Goal: Transaction & Acquisition: Purchase product/service

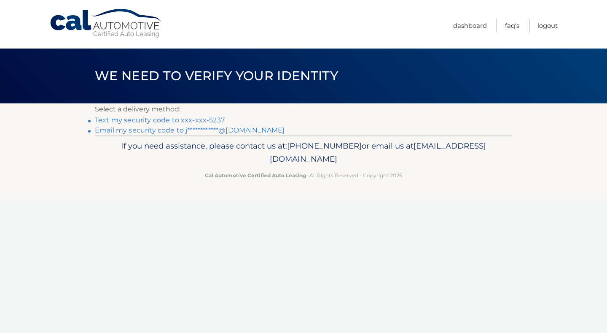
click at [199, 118] on link "Text my security code to xxx-xxx-5237" at bounding box center [160, 120] width 130 height 8
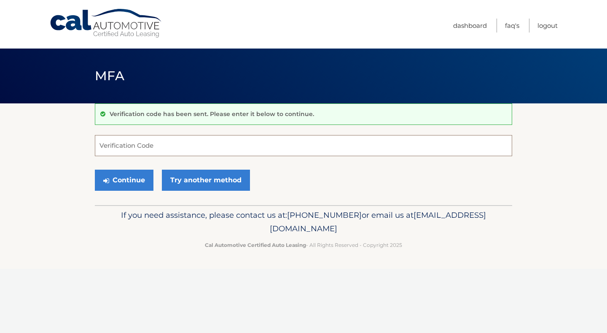
click at [191, 146] on input "Verification Code" at bounding box center [304, 145] width 418 height 21
type input "461184"
click at [119, 181] on button "Continue" at bounding box center [124, 180] width 59 height 21
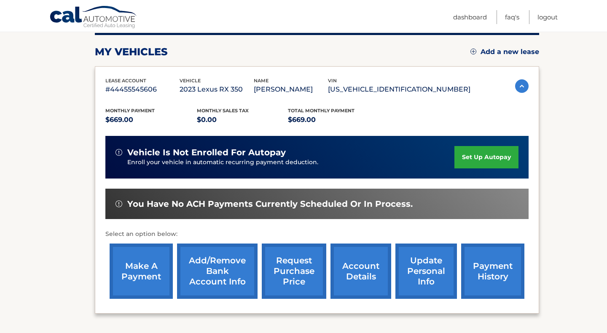
scroll to position [109, 0]
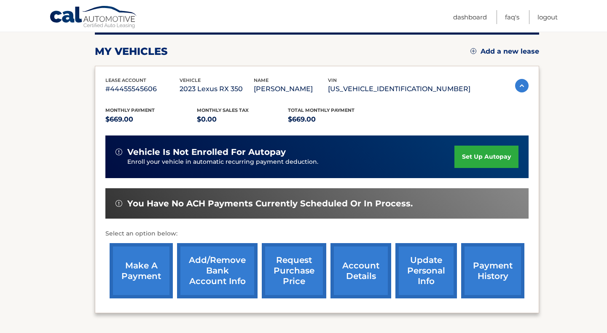
click at [140, 270] on link "make a payment" at bounding box center [141, 270] width 63 height 55
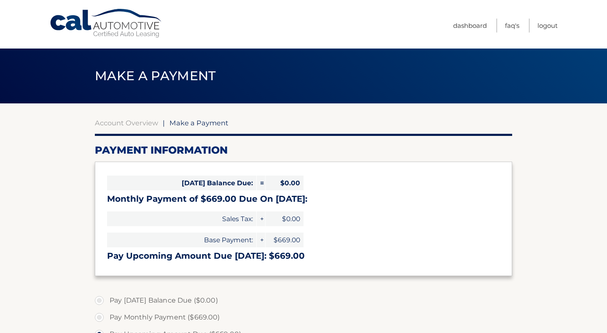
select select "OGM4ZWI2MTEtMjQ3ZC00ZGE0LWIzZDgtZDc4MzRjN2VhYjA0"
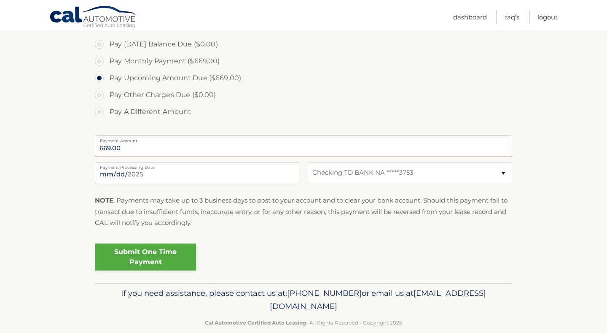
scroll to position [258, 0]
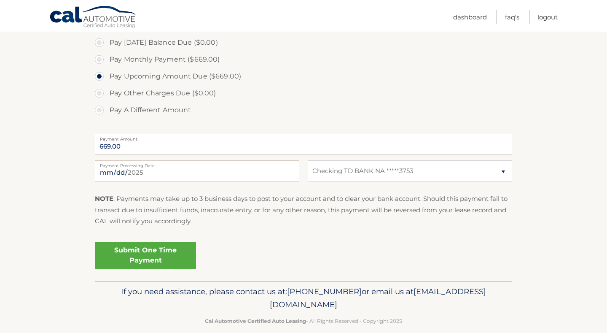
click at [142, 250] on link "Submit One Time Payment" at bounding box center [145, 255] width 101 height 27
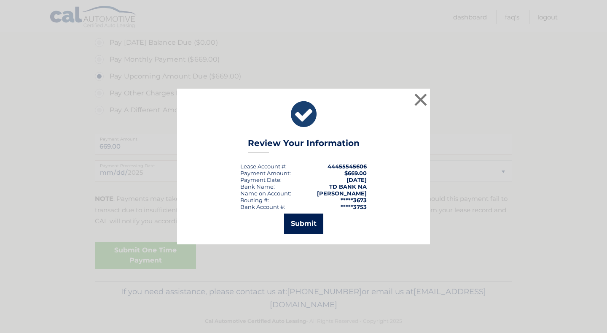
click at [305, 221] on button "Submit" at bounding box center [303, 223] width 39 height 20
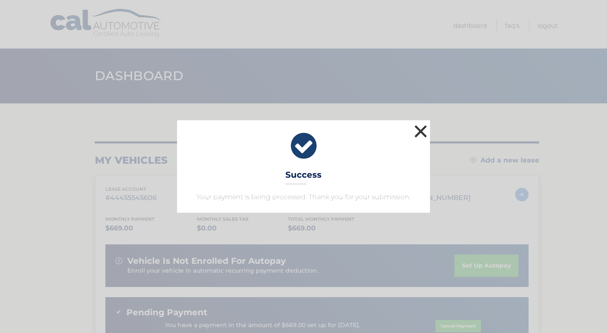
click at [424, 127] on button "×" at bounding box center [421, 131] width 17 height 17
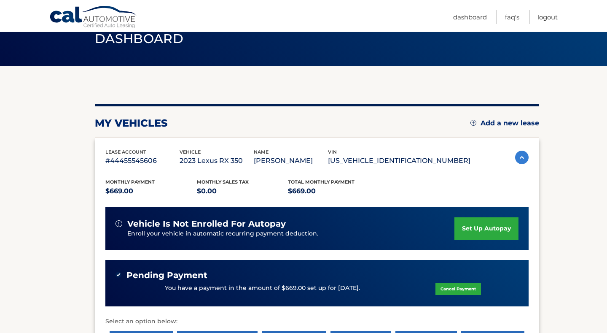
scroll to position [39, 0]
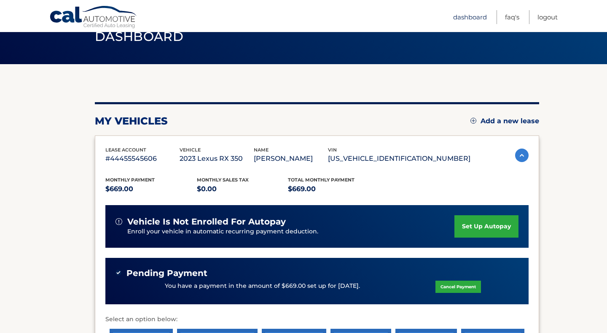
click at [474, 15] on link "Dashboard" at bounding box center [470, 17] width 34 height 14
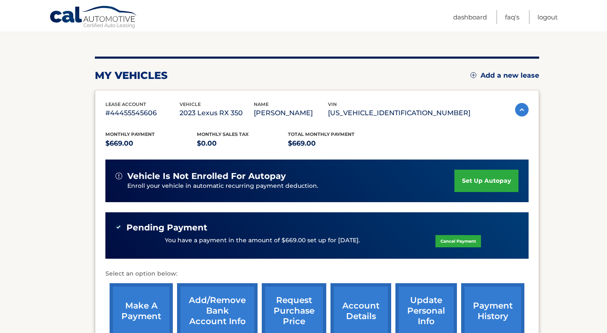
scroll to position [85, 0]
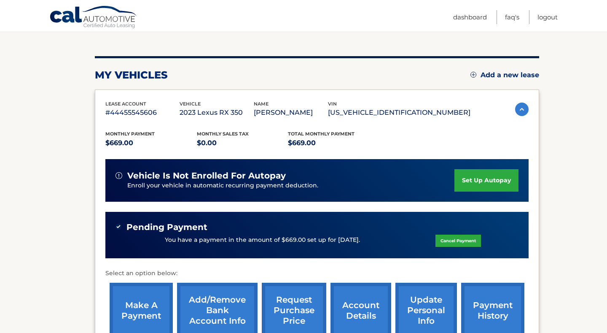
click at [399, 177] on div "vehicle is not enrolled for autopay" at bounding box center [285, 175] width 339 height 11
click at [547, 16] on link "Logout" at bounding box center [548, 17] width 20 height 14
